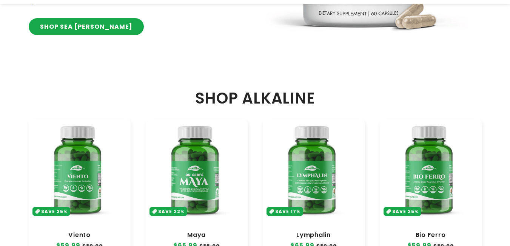
scroll to position [268, 0]
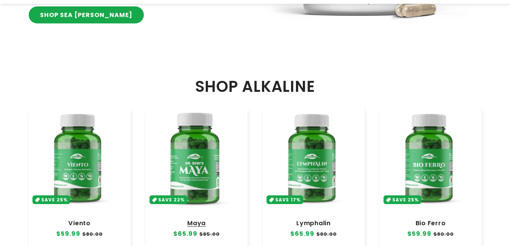
click at [199, 219] on link "Maya" at bounding box center [196, 223] width 87 height 8
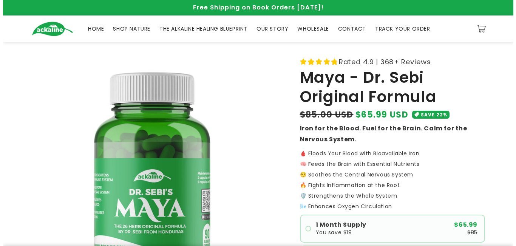
scroll to position [151, 0]
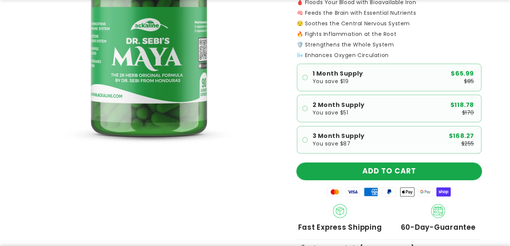
click at [372, 168] on button "ADD TO CART" at bounding box center [389, 171] width 185 height 17
